Goal: Transaction & Acquisition: Purchase product/service

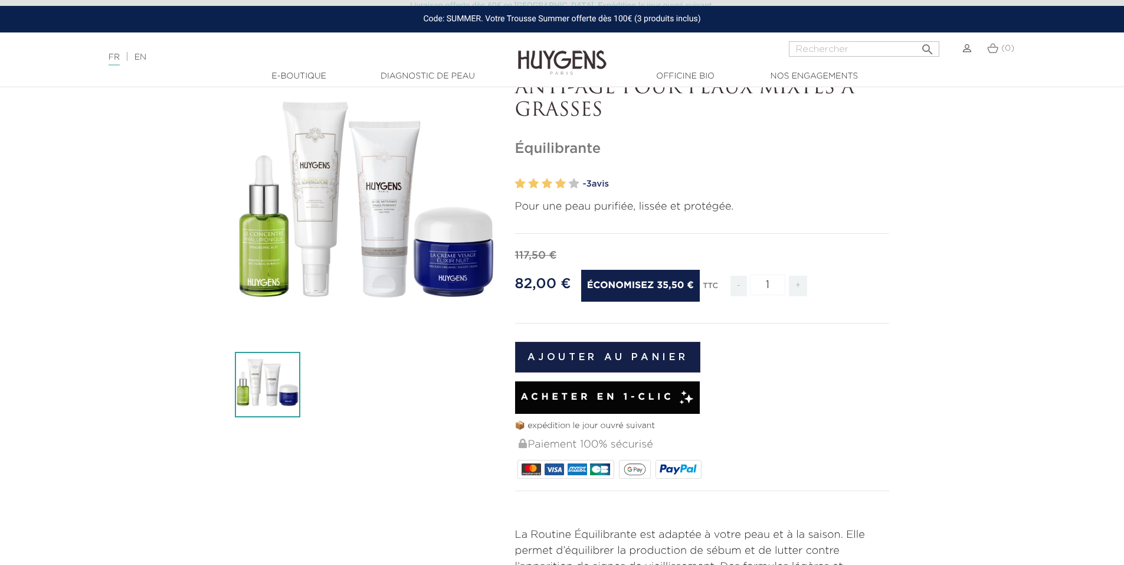
scroll to position [59, 0]
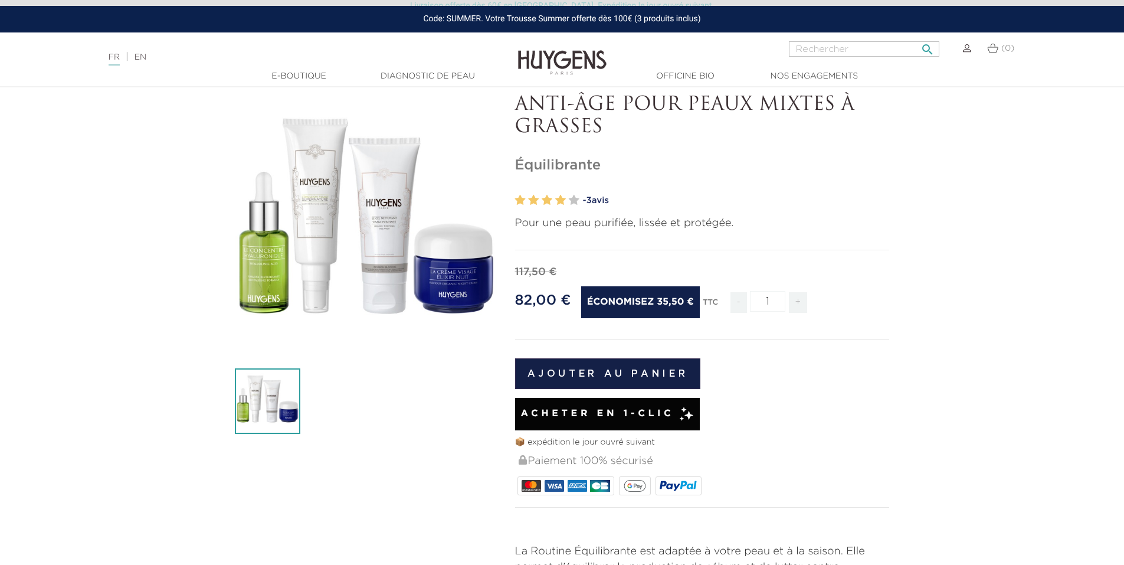
click at [854, 47] on input "Rechercher" at bounding box center [864, 48] width 150 height 15
type input "avent"
drag, startPoint x: 854, startPoint y: 47, endPoint x: 741, endPoint y: 42, distance: 112.8
click at [741, 42] on div "avent  Rechercher (0)" at bounding box center [843, 55] width 375 height 28
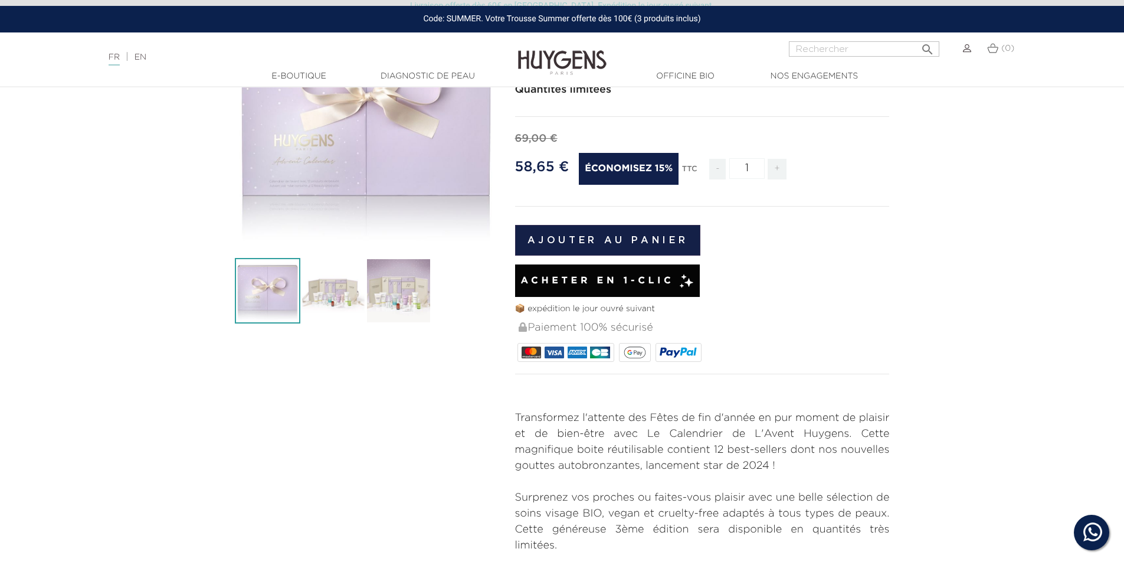
scroll to position [177, 0]
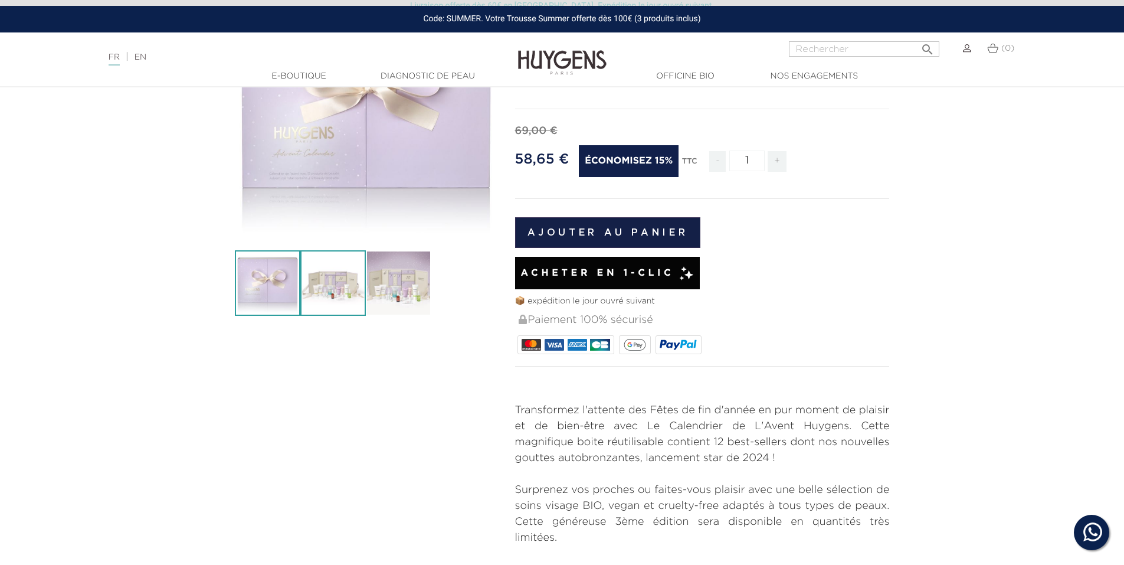
click at [331, 283] on img at bounding box center [332, 282] width 65 height 65
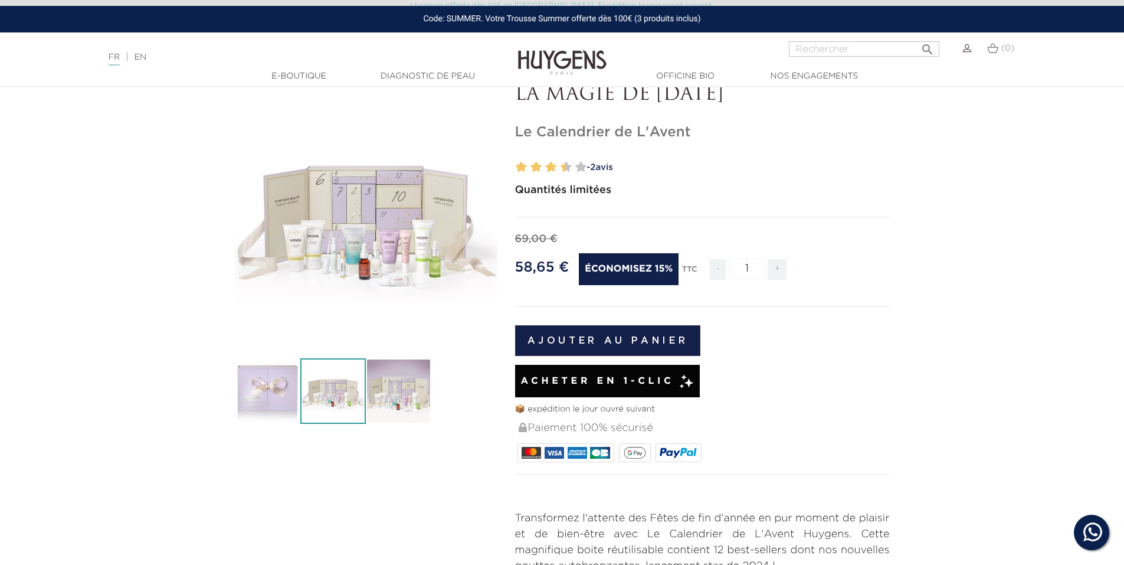
scroll to position [59, 0]
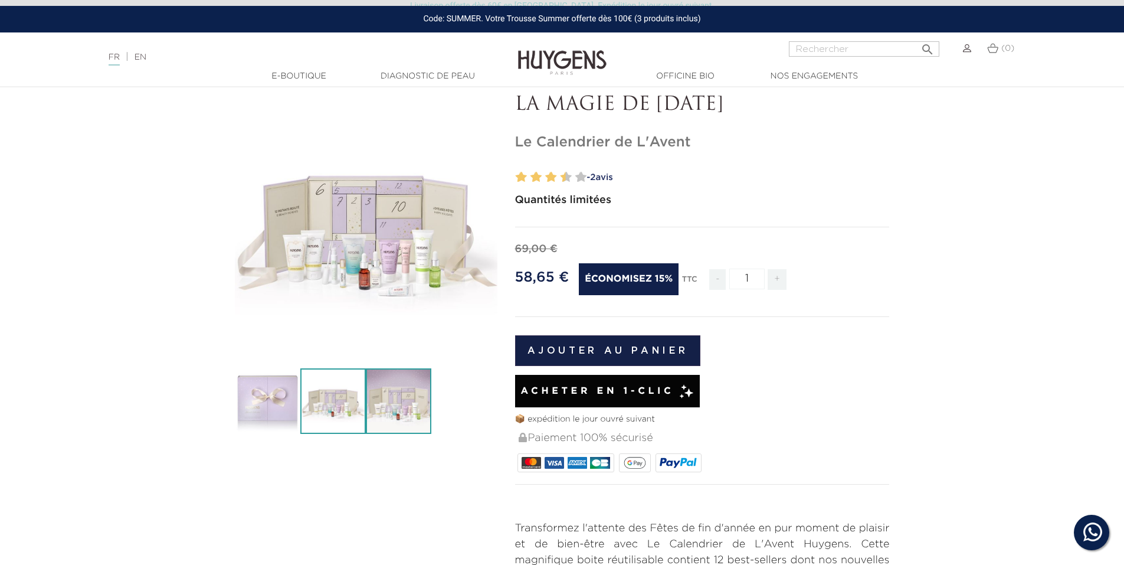
click at [403, 398] on img at bounding box center [398, 400] width 65 height 65
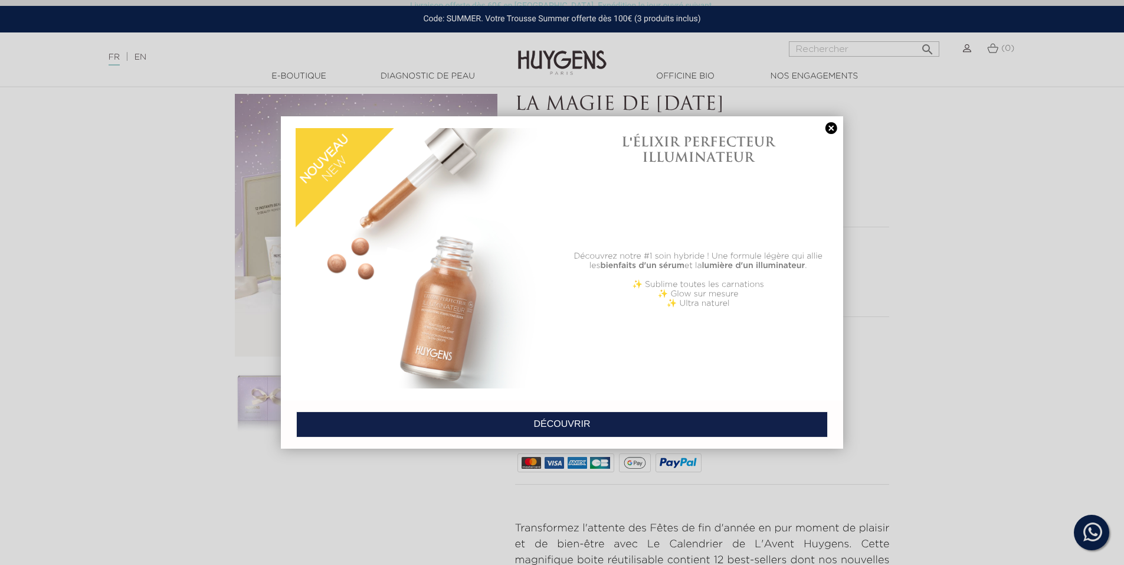
click at [829, 130] on link at bounding box center [831, 128] width 17 height 12
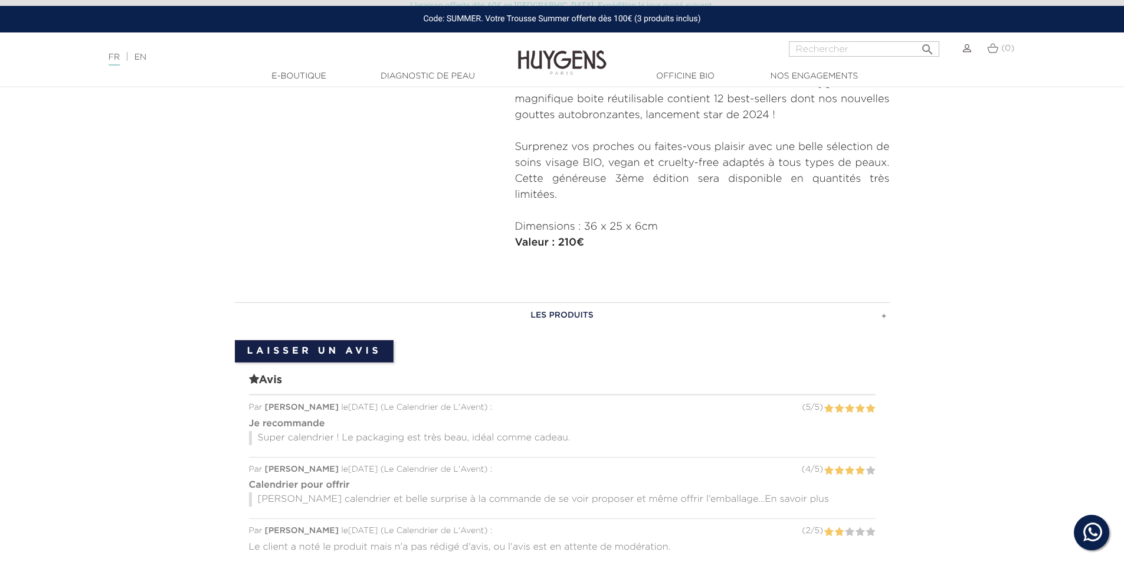
scroll to position [531, 0]
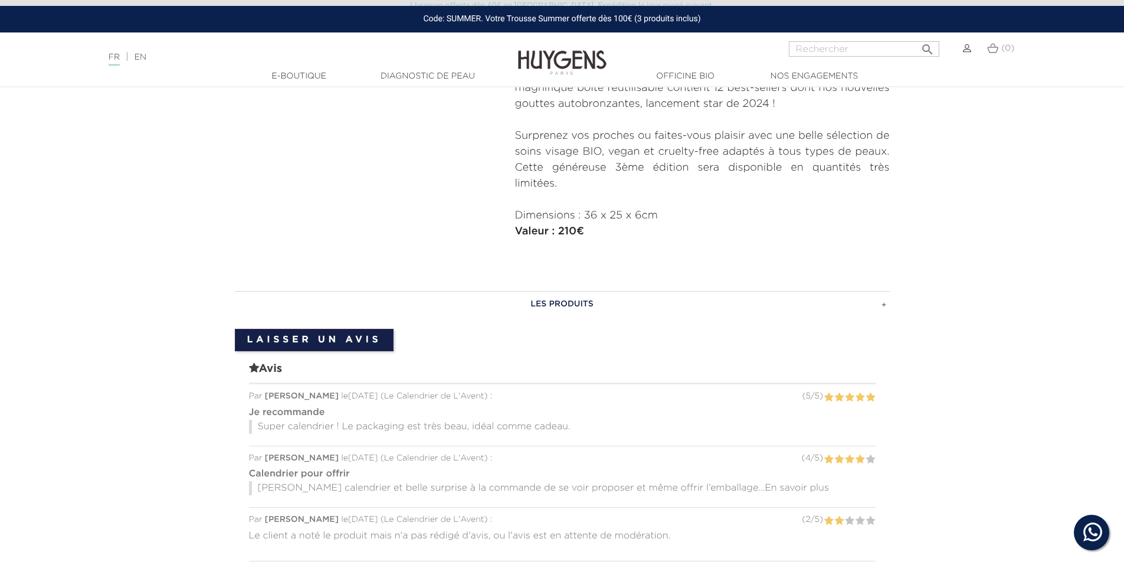
click at [571, 305] on h3 "LES PRODUITS" at bounding box center [562, 304] width 655 height 26
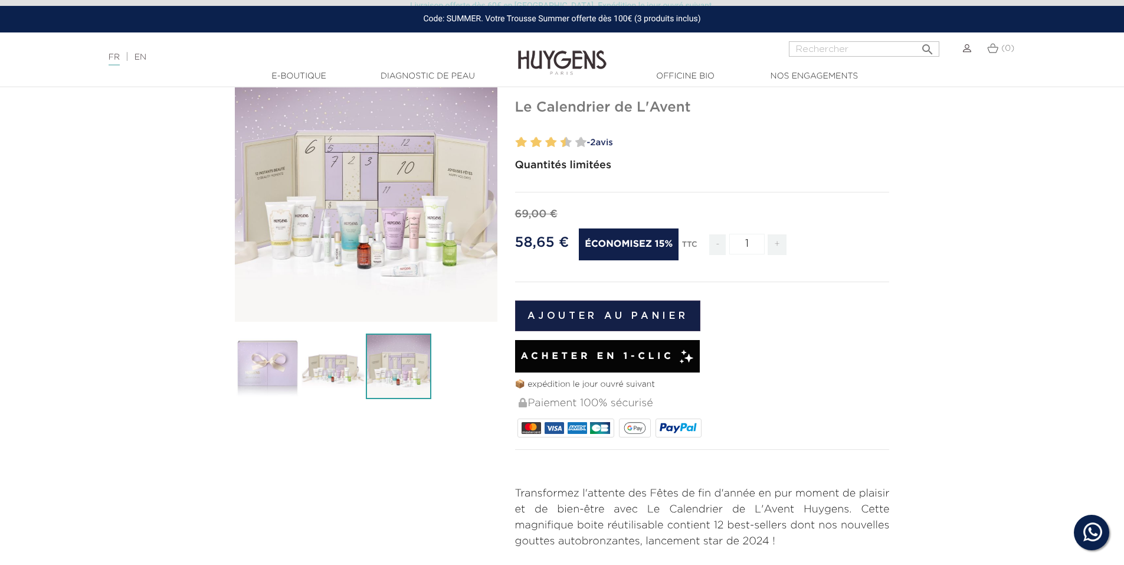
scroll to position [0, 0]
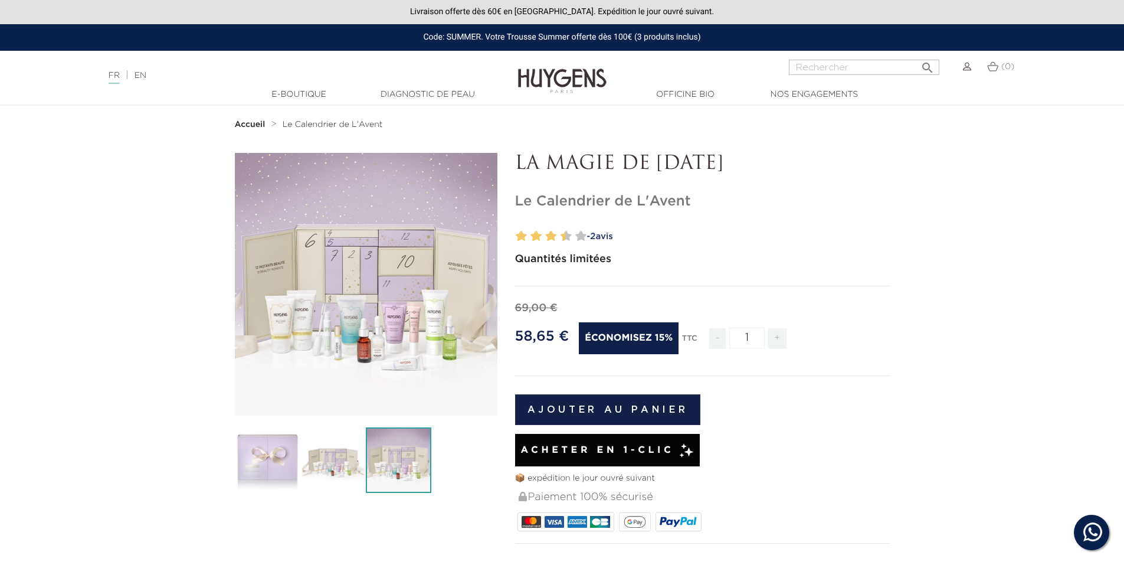
click at [296, 124] on span "Le Calendrier de L'Avent" at bounding box center [333, 124] width 100 height 8
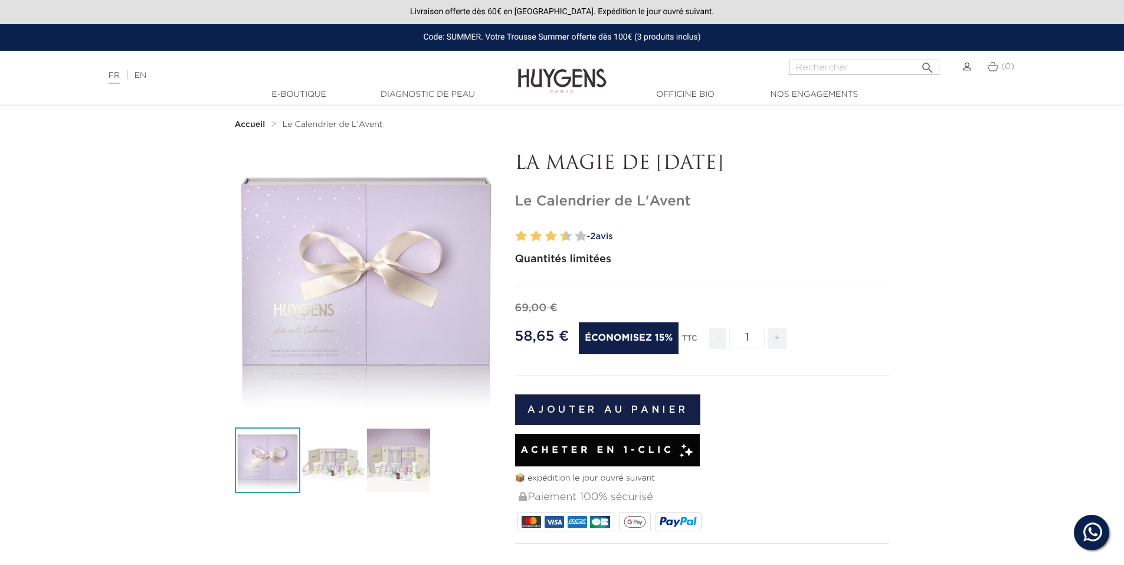
click at [259, 126] on strong "Accueil" at bounding box center [250, 124] width 31 height 8
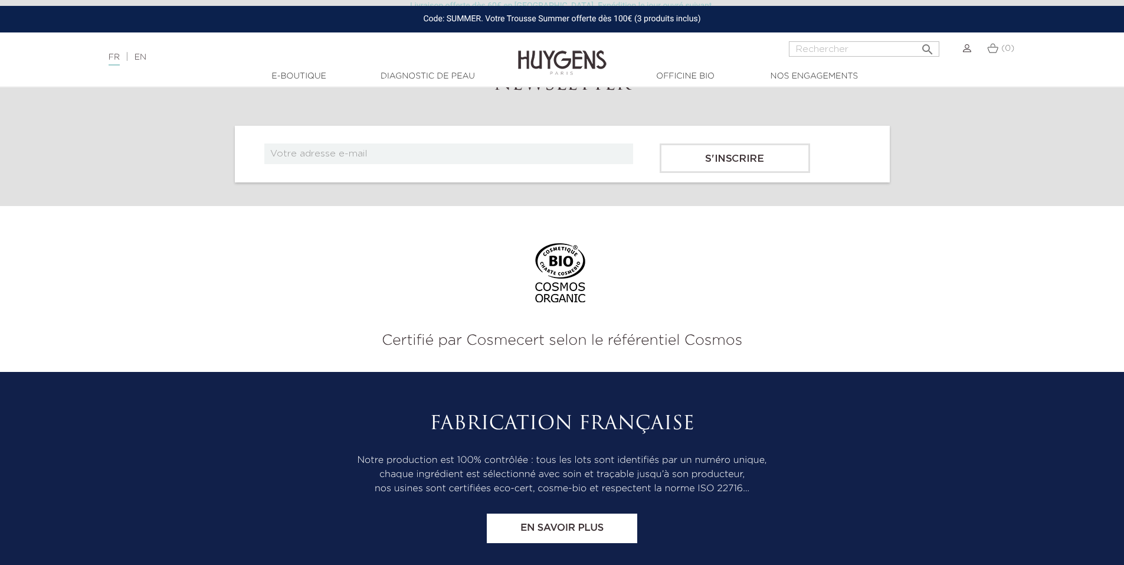
scroll to position [4662, 0]
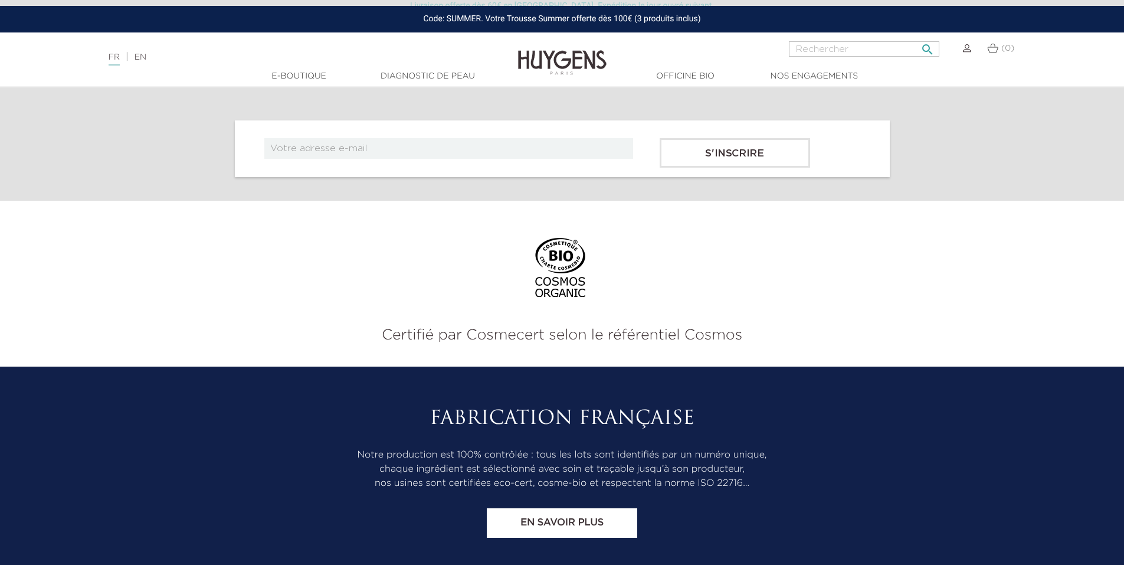
click at [869, 46] on input "Rechercher" at bounding box center [864, 48] width 150 height 15
type input "avent"
click at [917, 38] on button " Rechercher" at bounding box center [927, 46] width 21 height 16
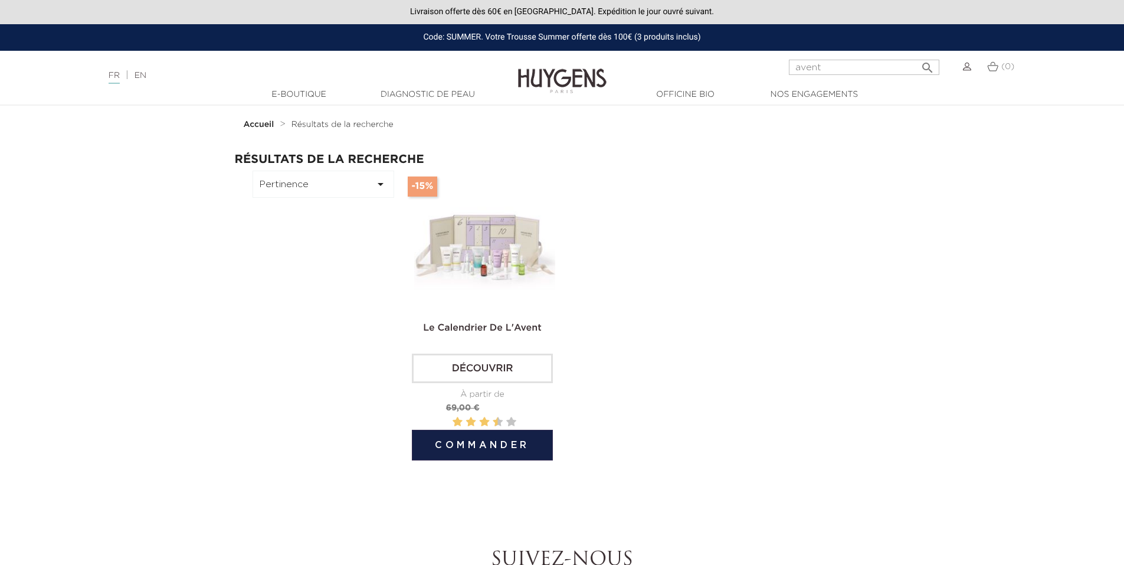
click at [526, 262] on img at bounding box center [485, 242] width 142 height 142
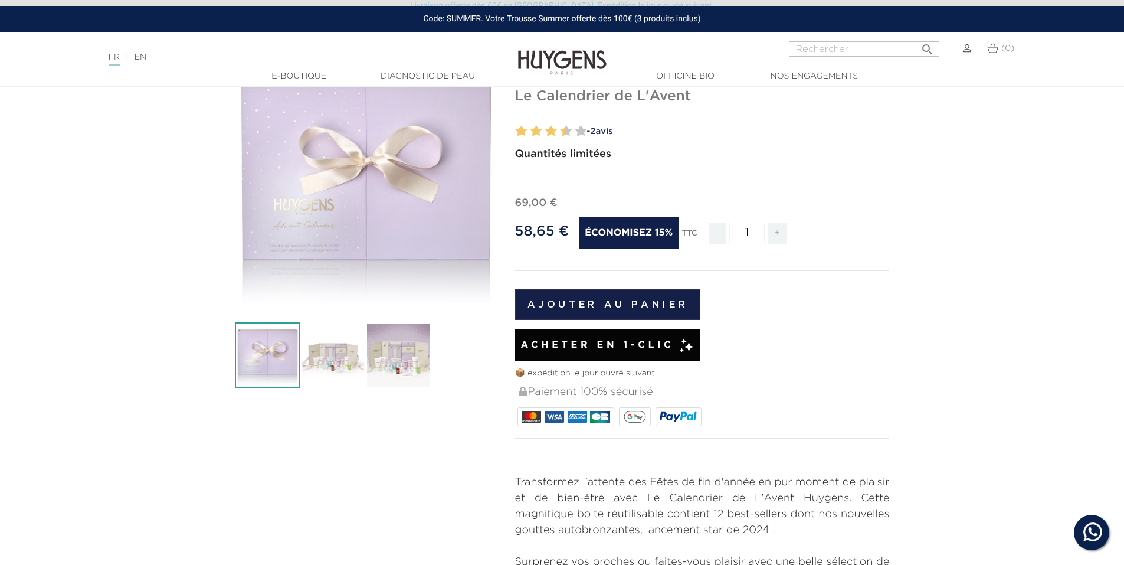
scroll to position [118, 0]
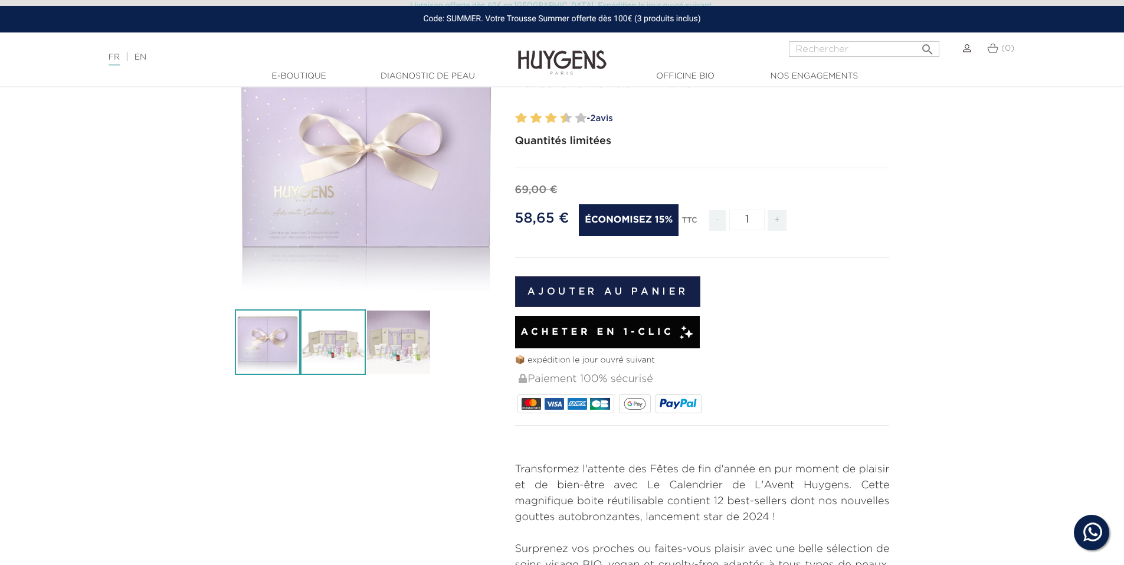
click at [355, 355] on img at bounding box center [332, 341] width 65 height 65
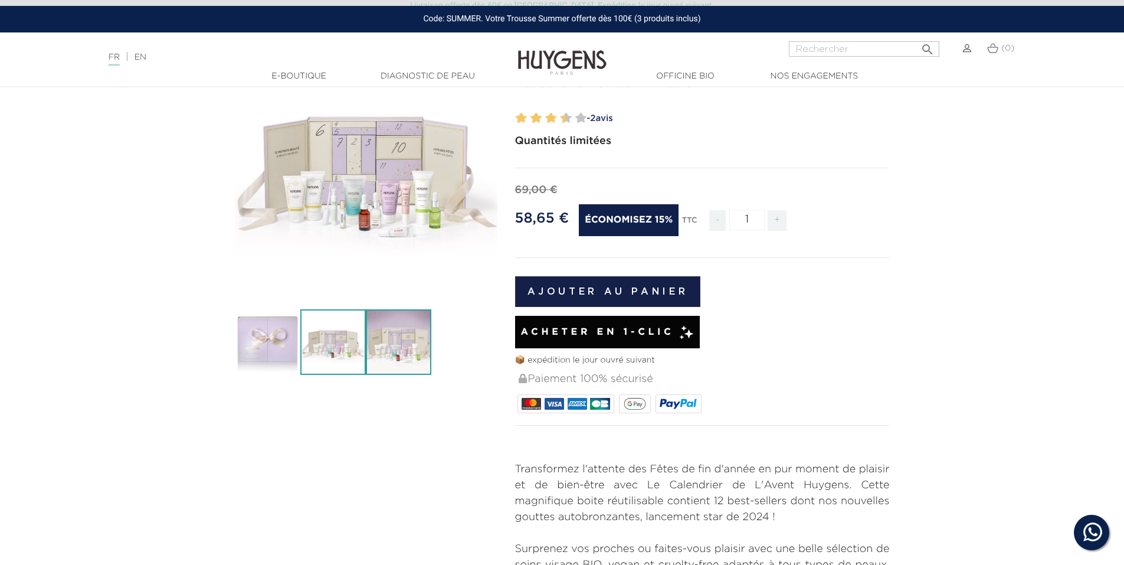
click at [407, 352] on img at bounding box center [398, 341] width 65 height 65
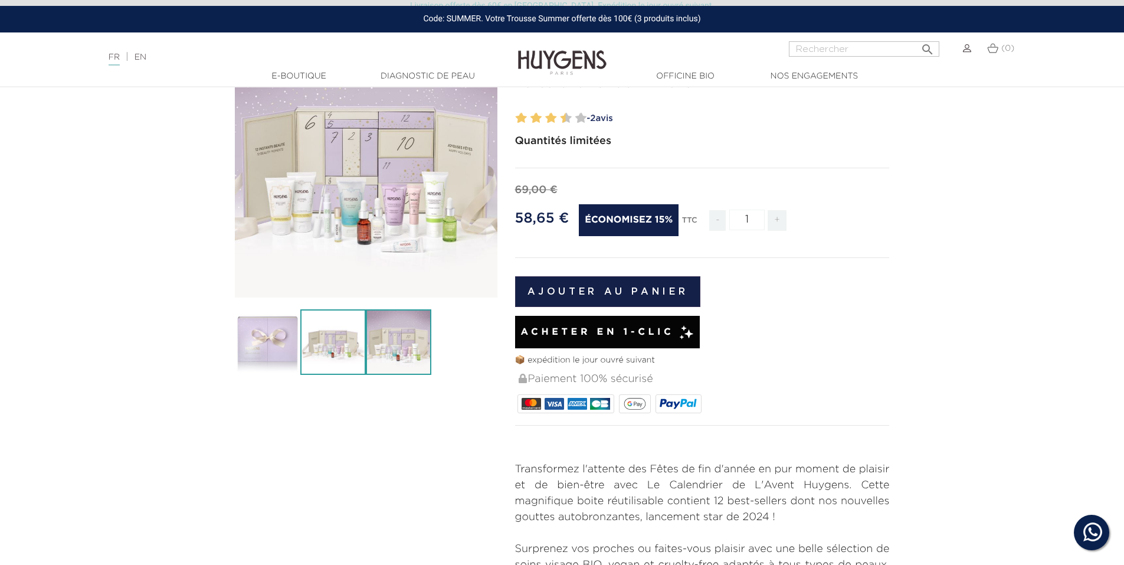
click at [355, 356] on img at bounding box center [332, 341] width 65 height 65
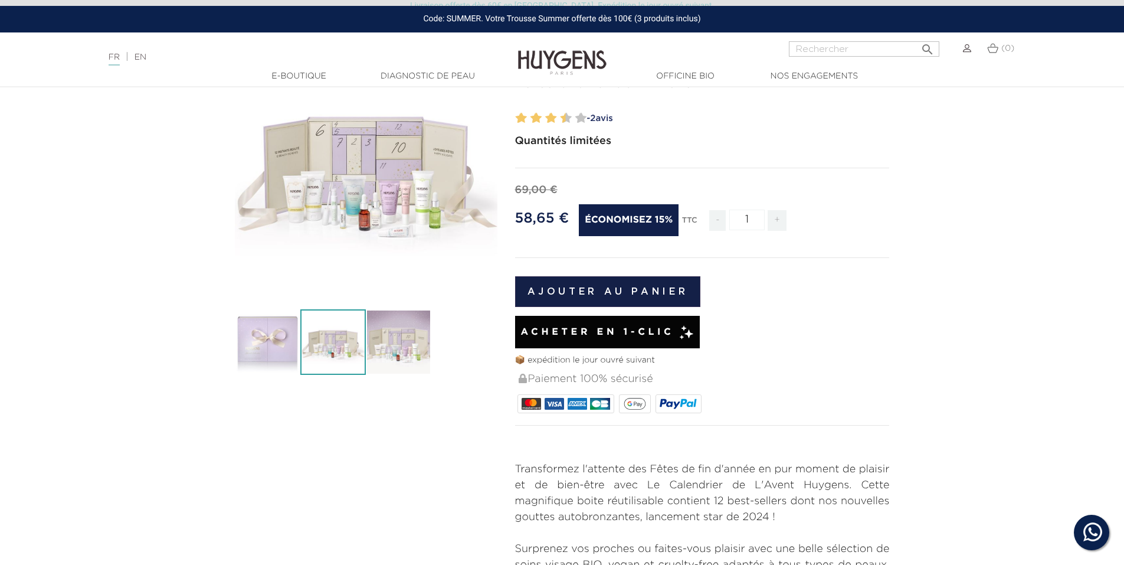
click at [303, 356] on img at bounding box center [332, 341] width 65 height 65
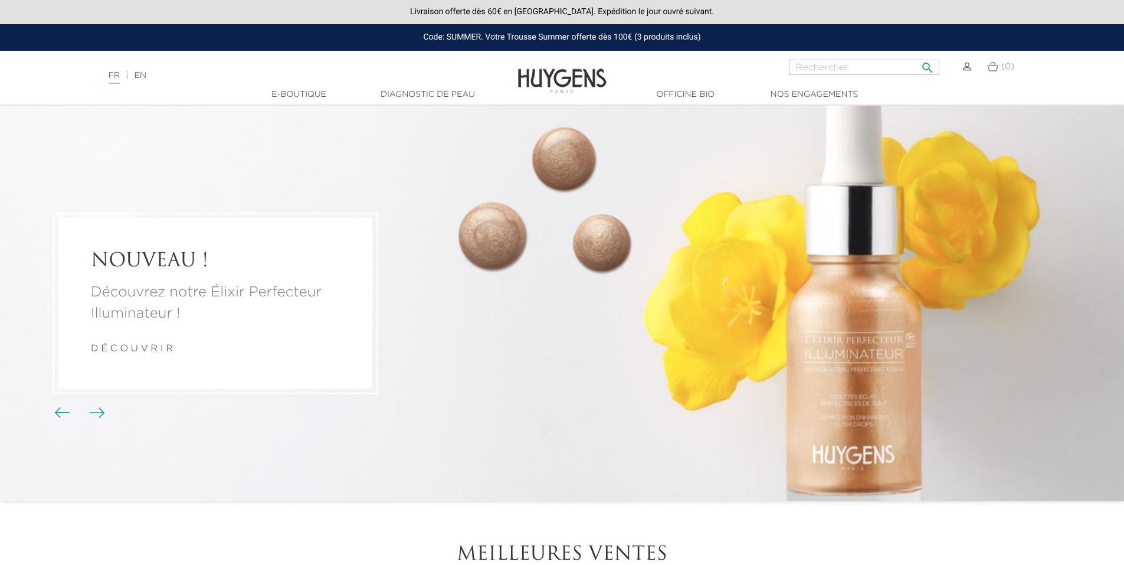
click at [816, 70] on input "Rechercher" at bounding box center [864, 67] width 150 height 15
type input "avent"
click at [917, 56] on button " Rechercher" at bounding box center [927, 64] width 21 height 16
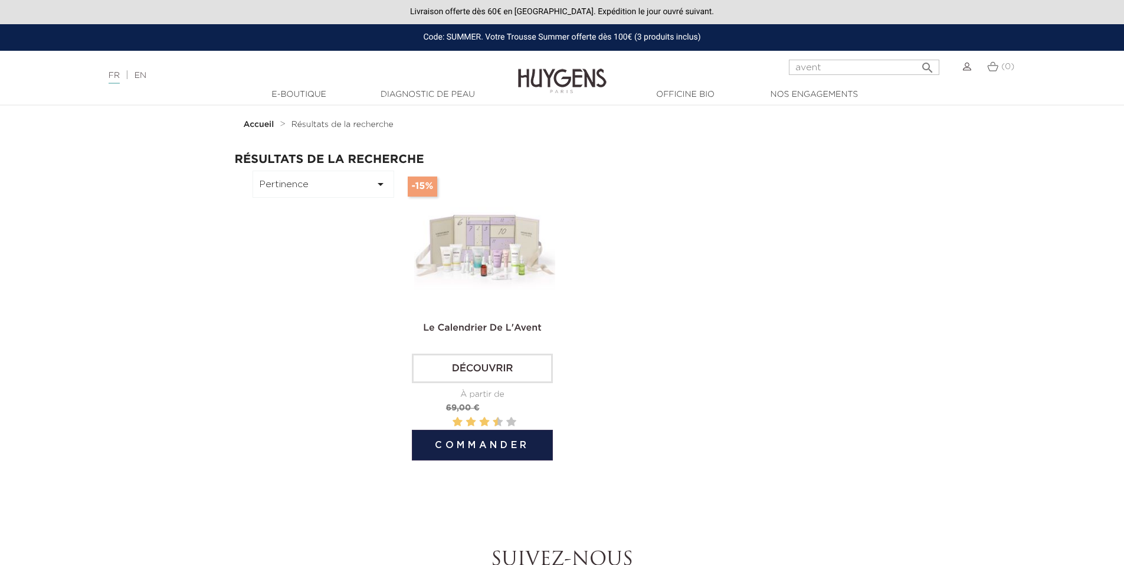
click at [488, 259] on img at bounding box center [485, 242] width 142 height 142
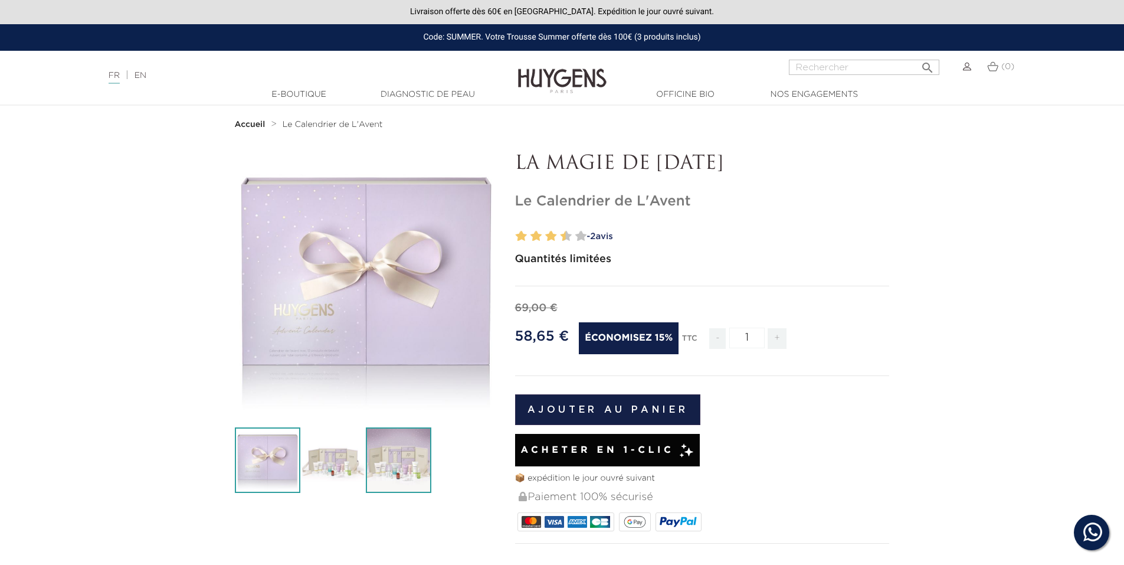
click at [405, 456] on img at bounding box center [398, 459] width 65 height 65
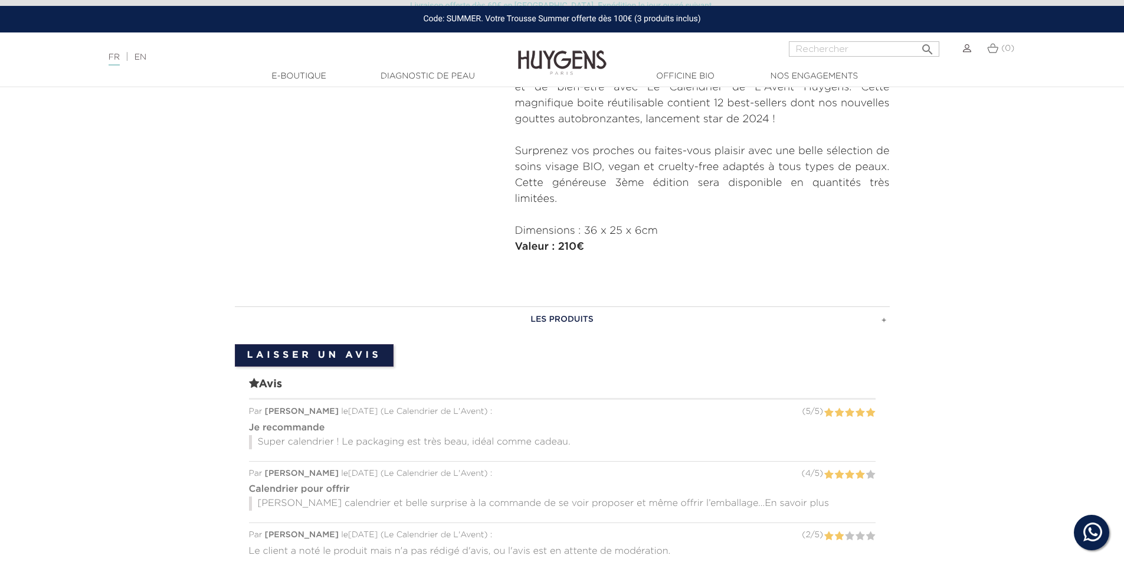
scroll to position [531, 0]
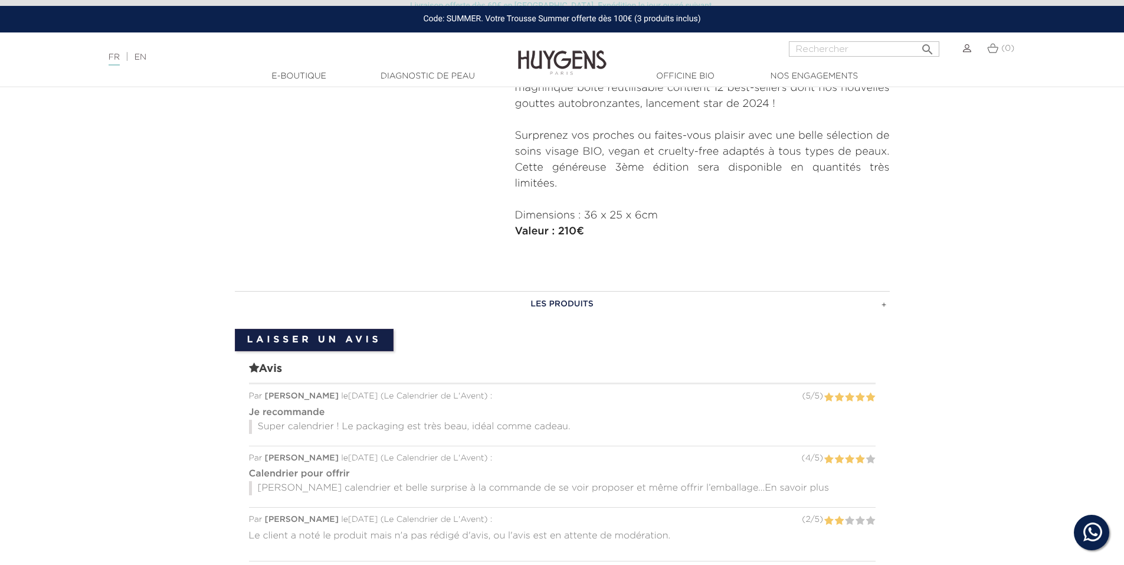
click at [569, 310] on h3 "LES PRODUITS" at bounding box center [562, 304] width 655 height 26
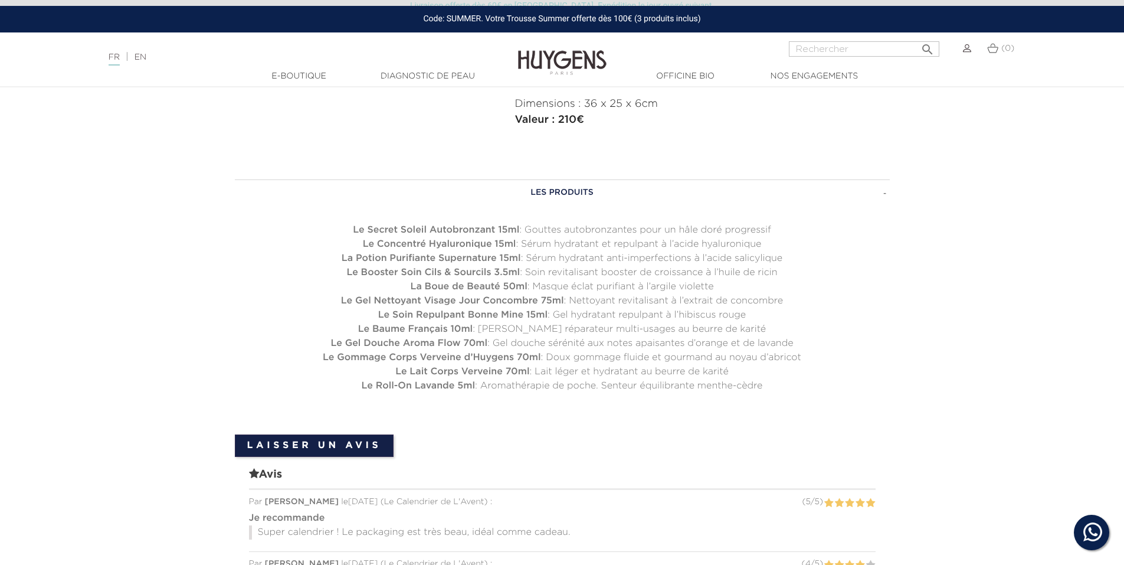
scroll to position [649, 0]
